Goal: Information Seeking & Learning: Stay updated

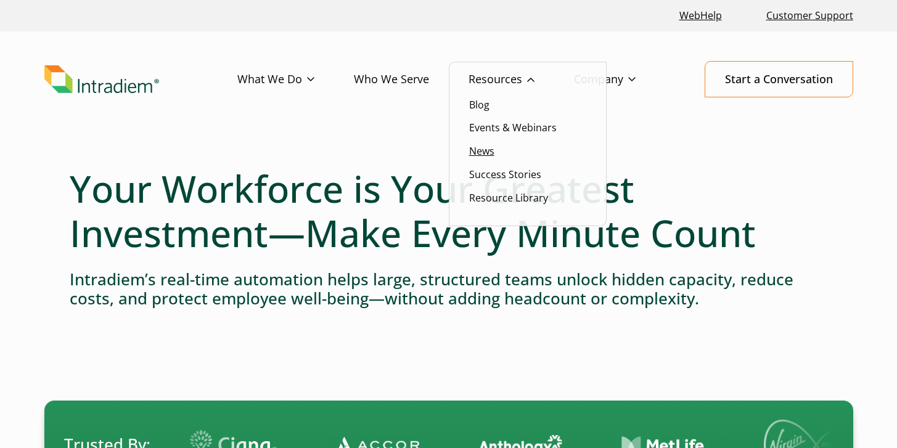
click at [483, 148] on link "News" at bounding box center [481, 151] width 25 height 14
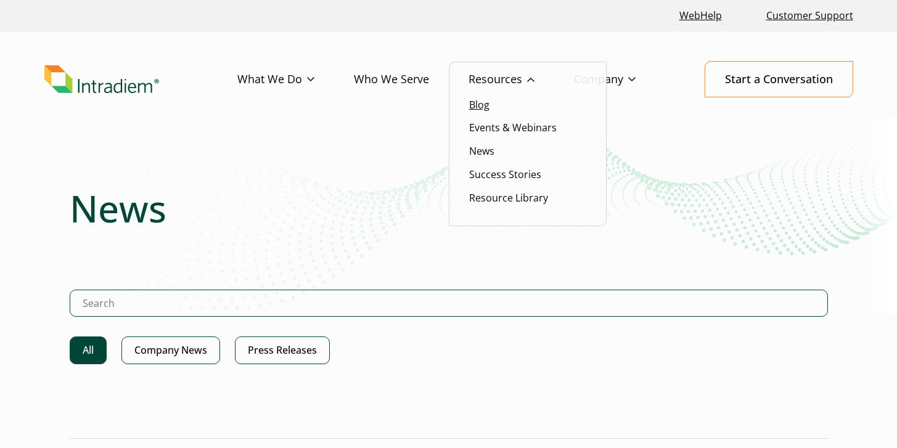
click at [481, 109] on link "Blog" at bounding box center [479, 105] width 20 height 14
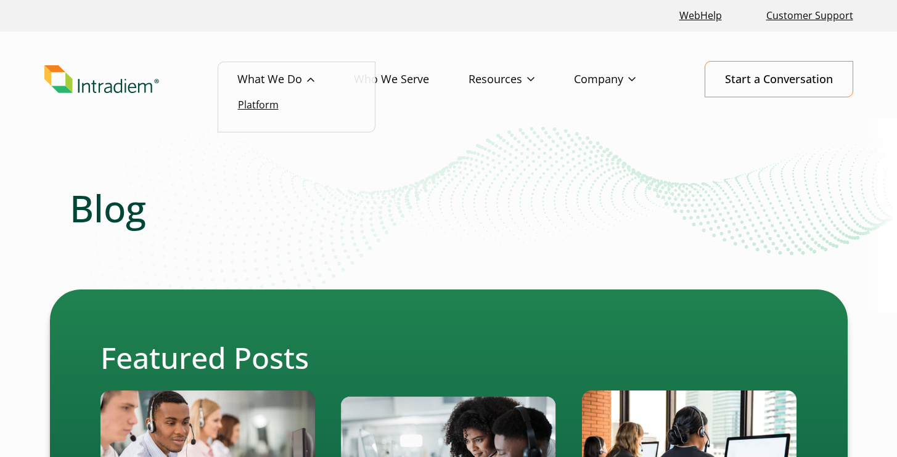
click at [267, 109] on link "Platform" at bounding box center [258, 105] width 41 height 14
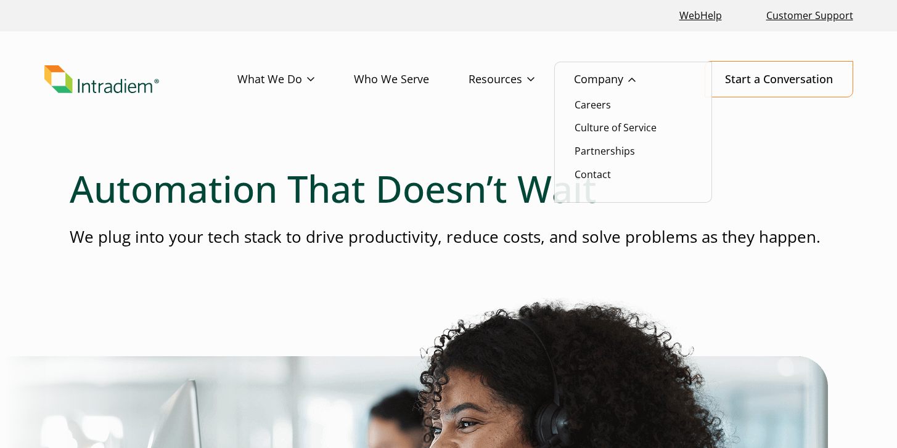
click at [601, 80] on link "Company" at bounding box center [624, 80] width 101 height 36
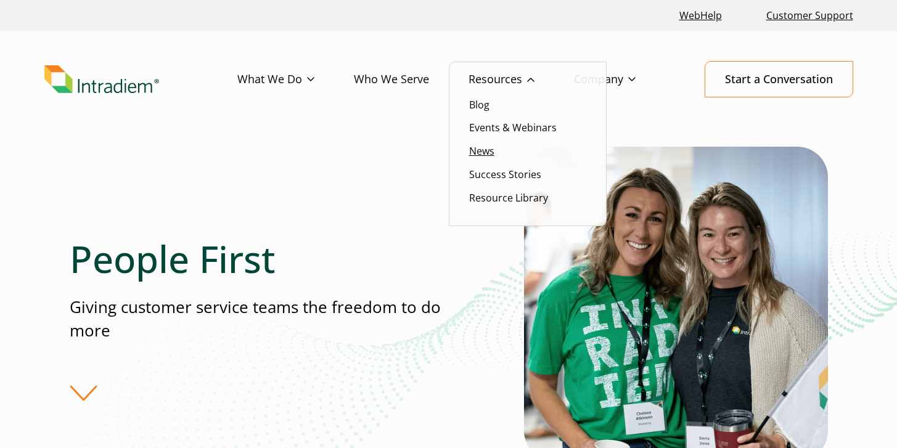
click at [485, 145] on link "News" at bounding box center [481, 151] width 25 height 14
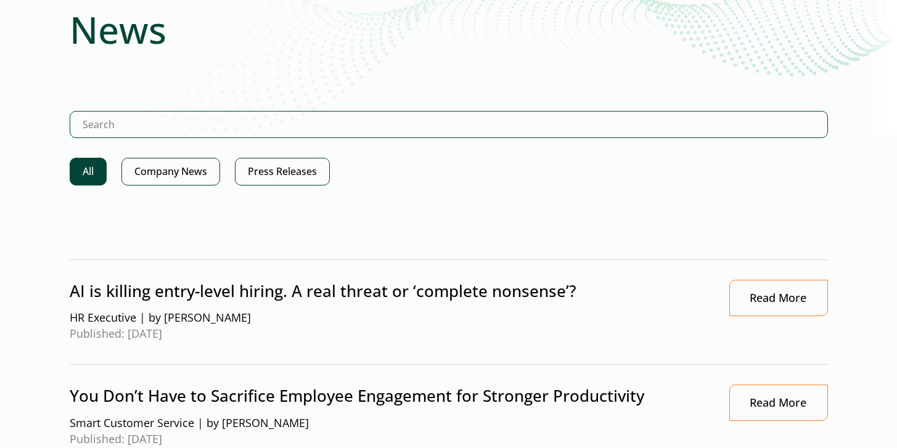
scroll to position [184, 0]
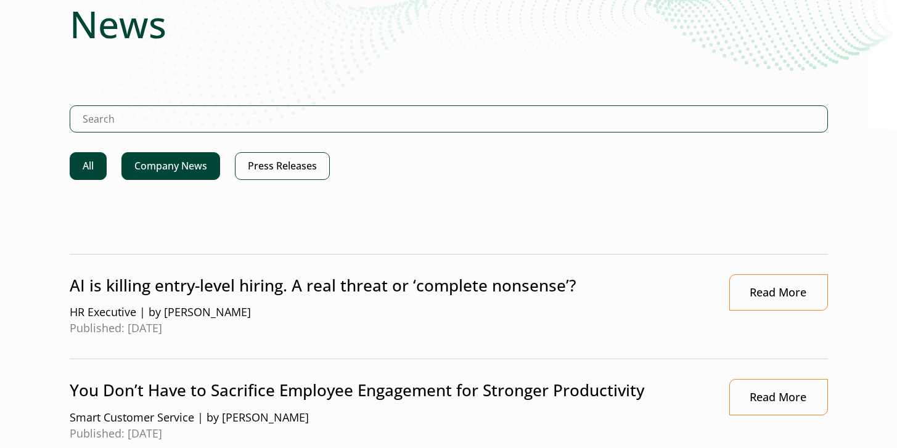
click at [173, 161] on link "Company News" at bounding box center [170, 166] width 99 height 28
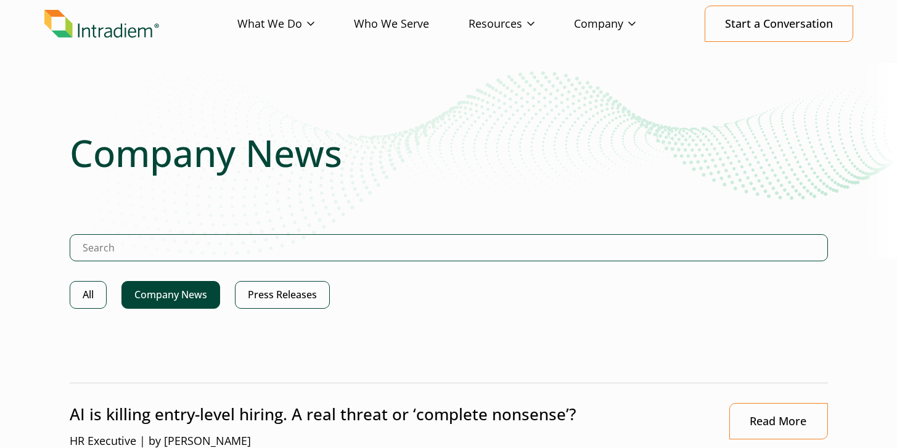
scroll to position [233, 0]
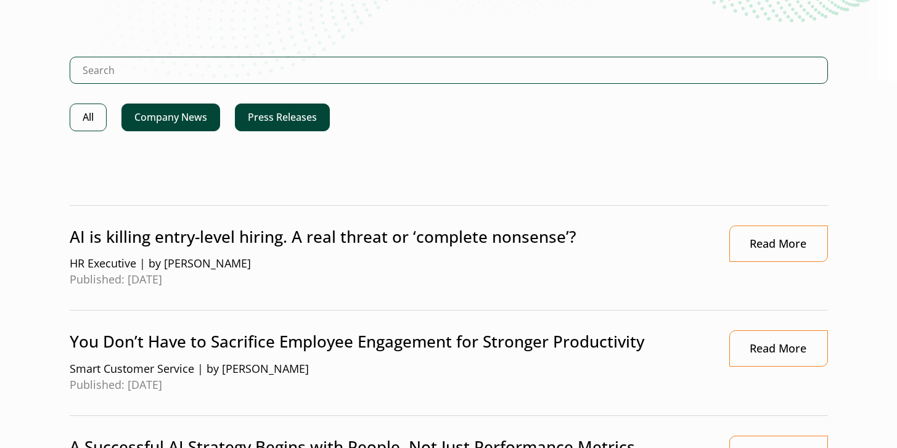
click at [284, 121] on link "Press Releases" at bounding box center [282, 118] width 95 height 28
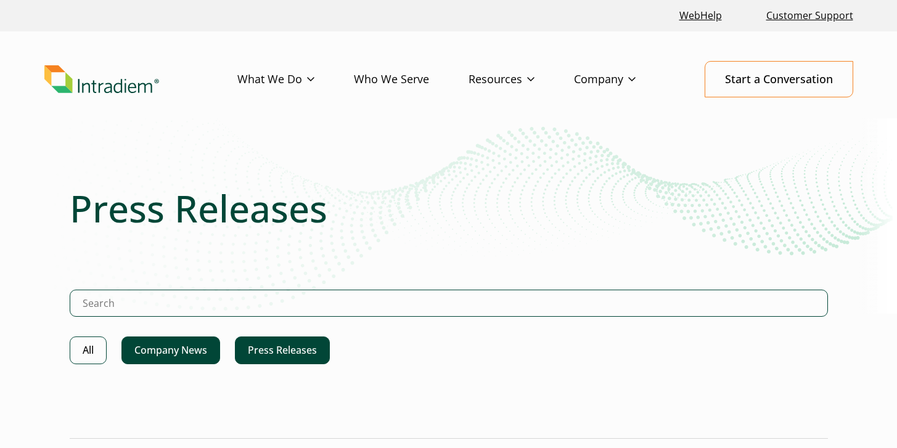
click at [186, 339] on link "Company News" at bounding box center [170, 351] width 99 height 28
